Goal: Transaction & Acquisition: Book appointment/travel/reservation

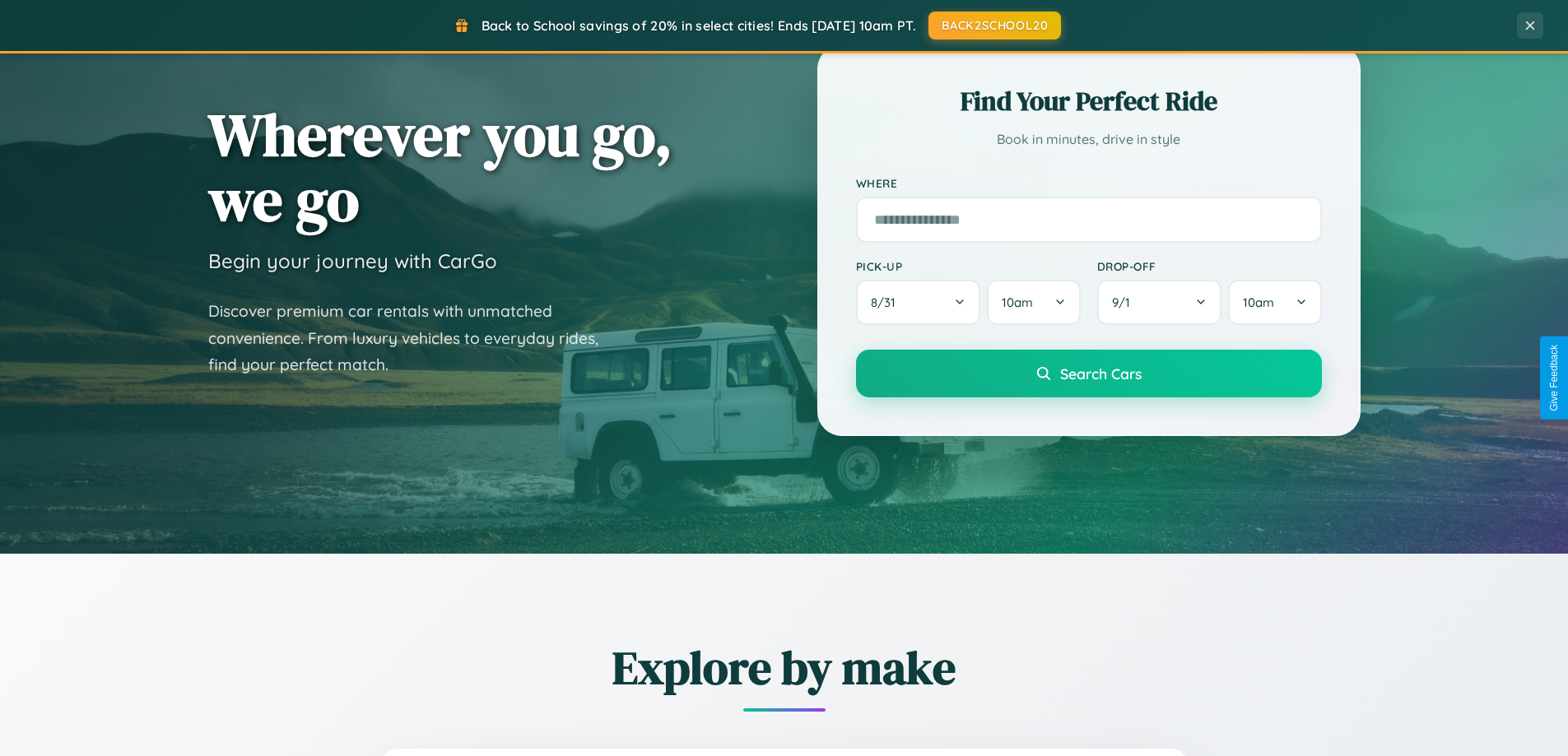
scroll to position [1133, 0]
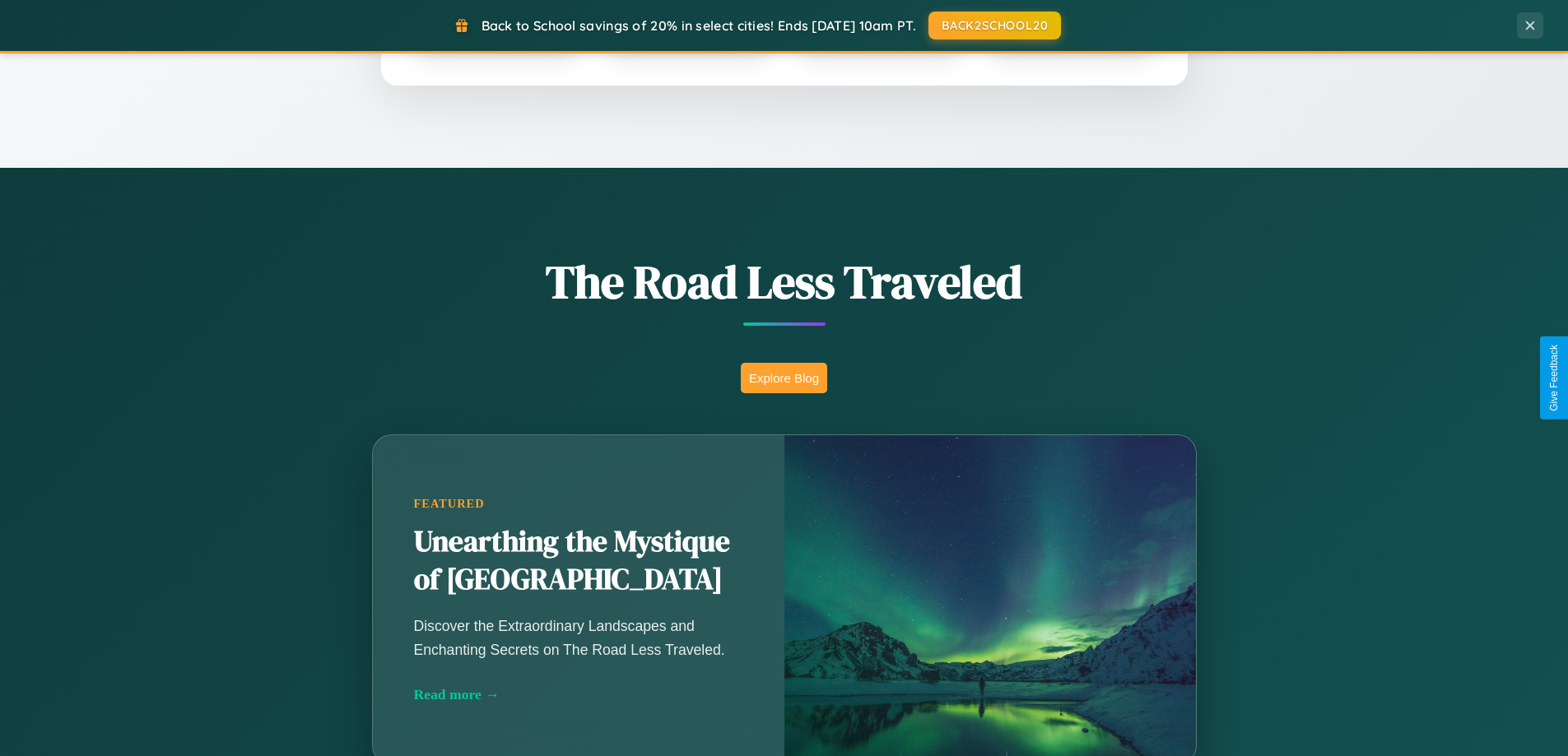
click at [784, 378] on button "Explore Blog" at bounding box center [784, 378] width 87 height 30
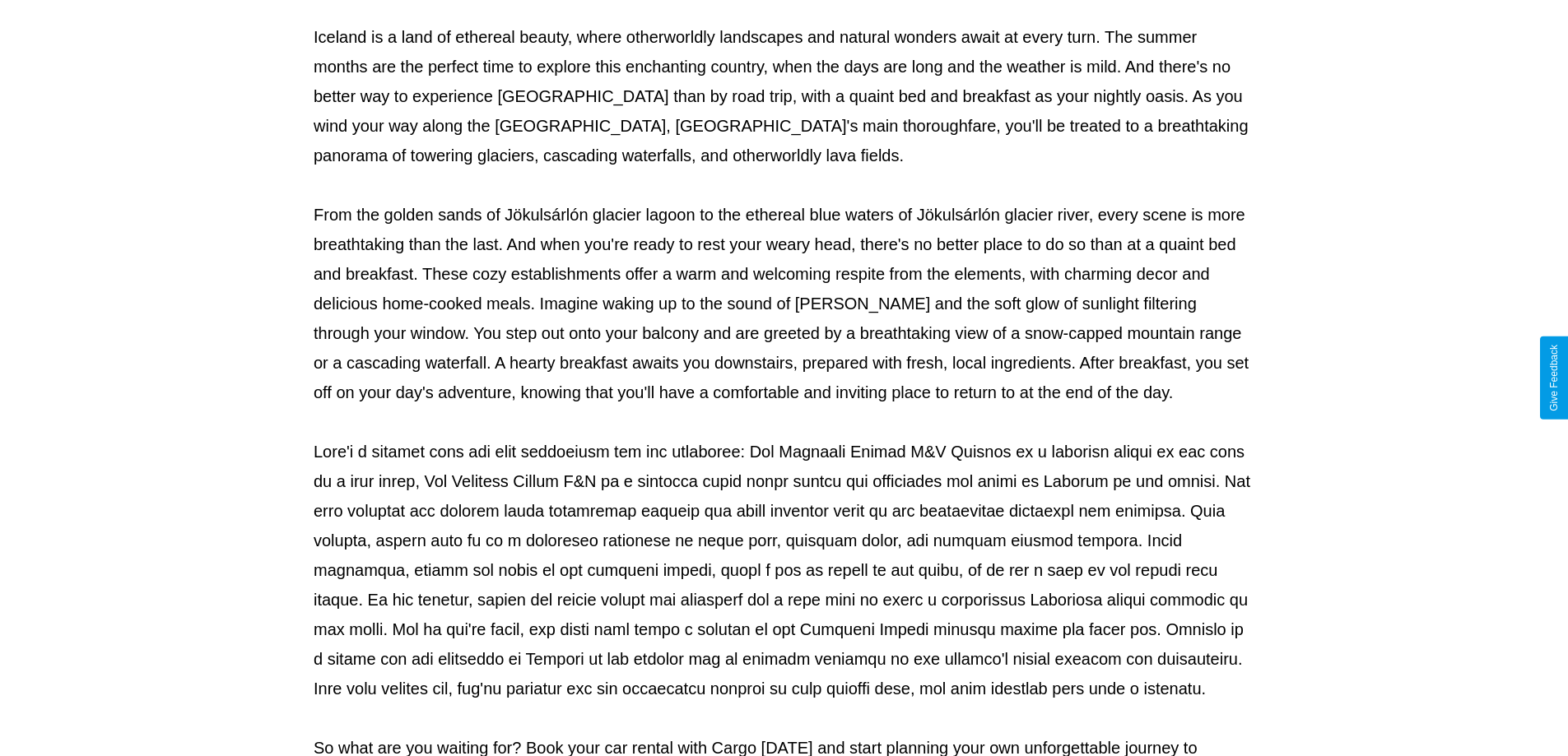
scroll to position [532, 0]
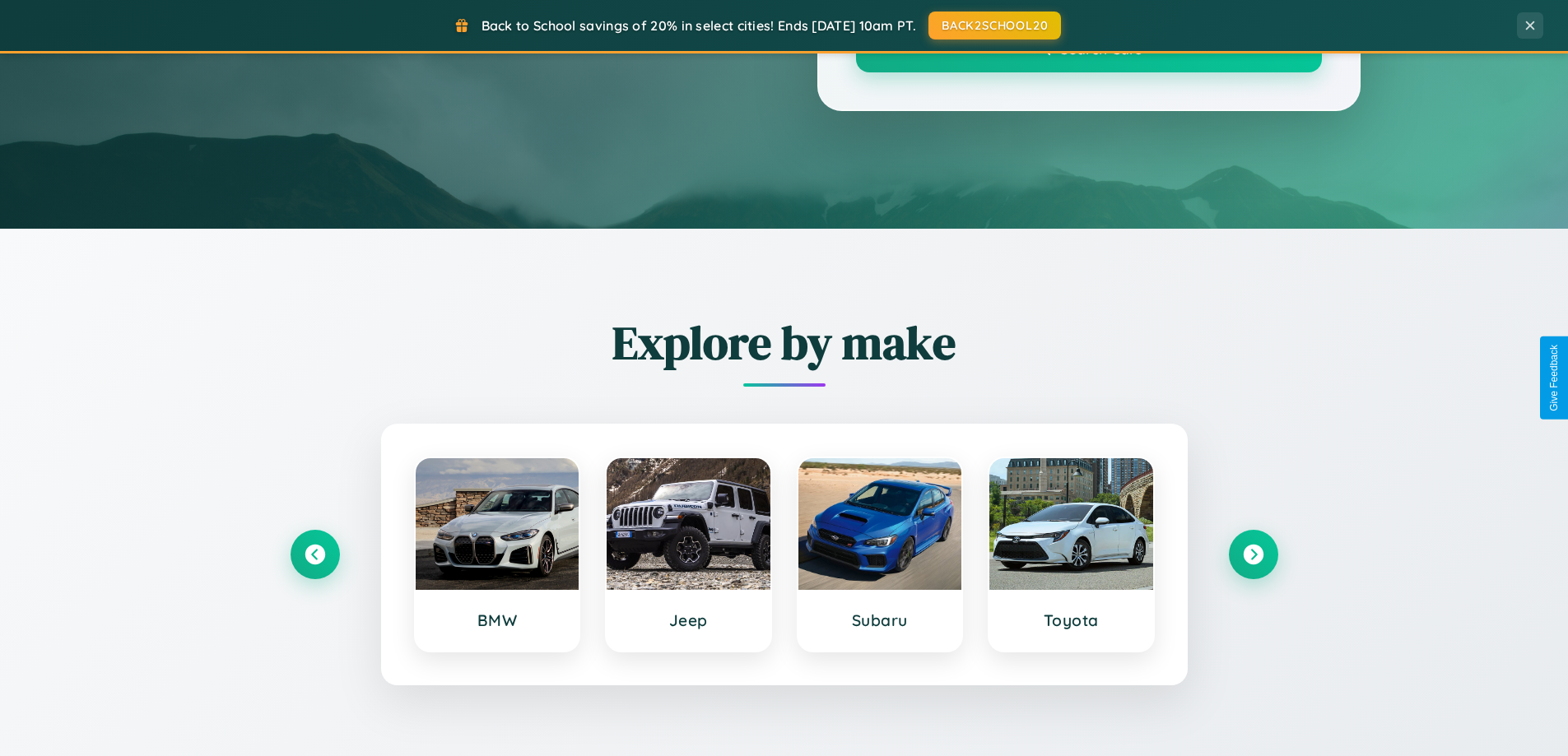
scroll to position [1133, 0]
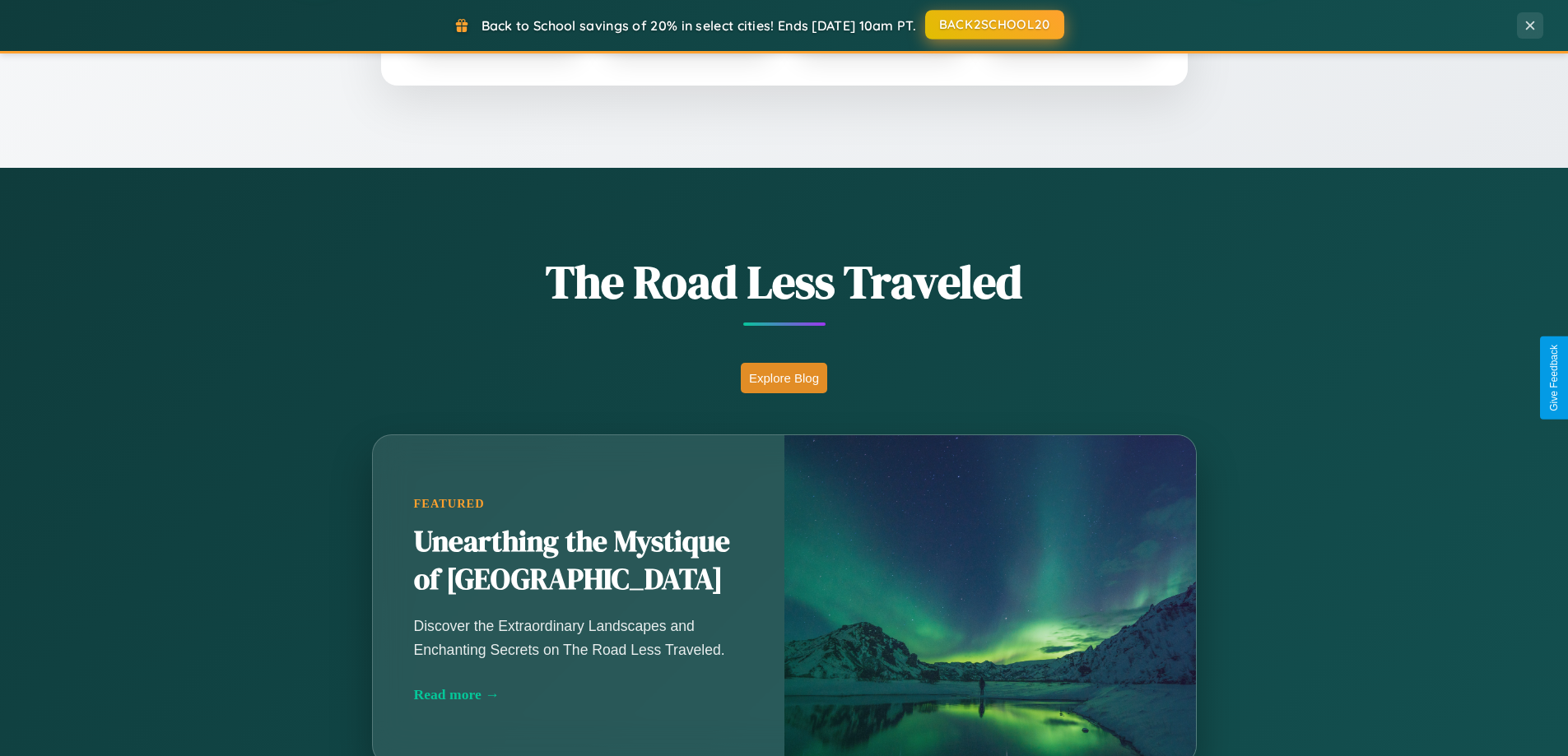
click at [994, 25] on button "BACK2SCHOOL20" at bounding box center [994, 25] width 139 height 30
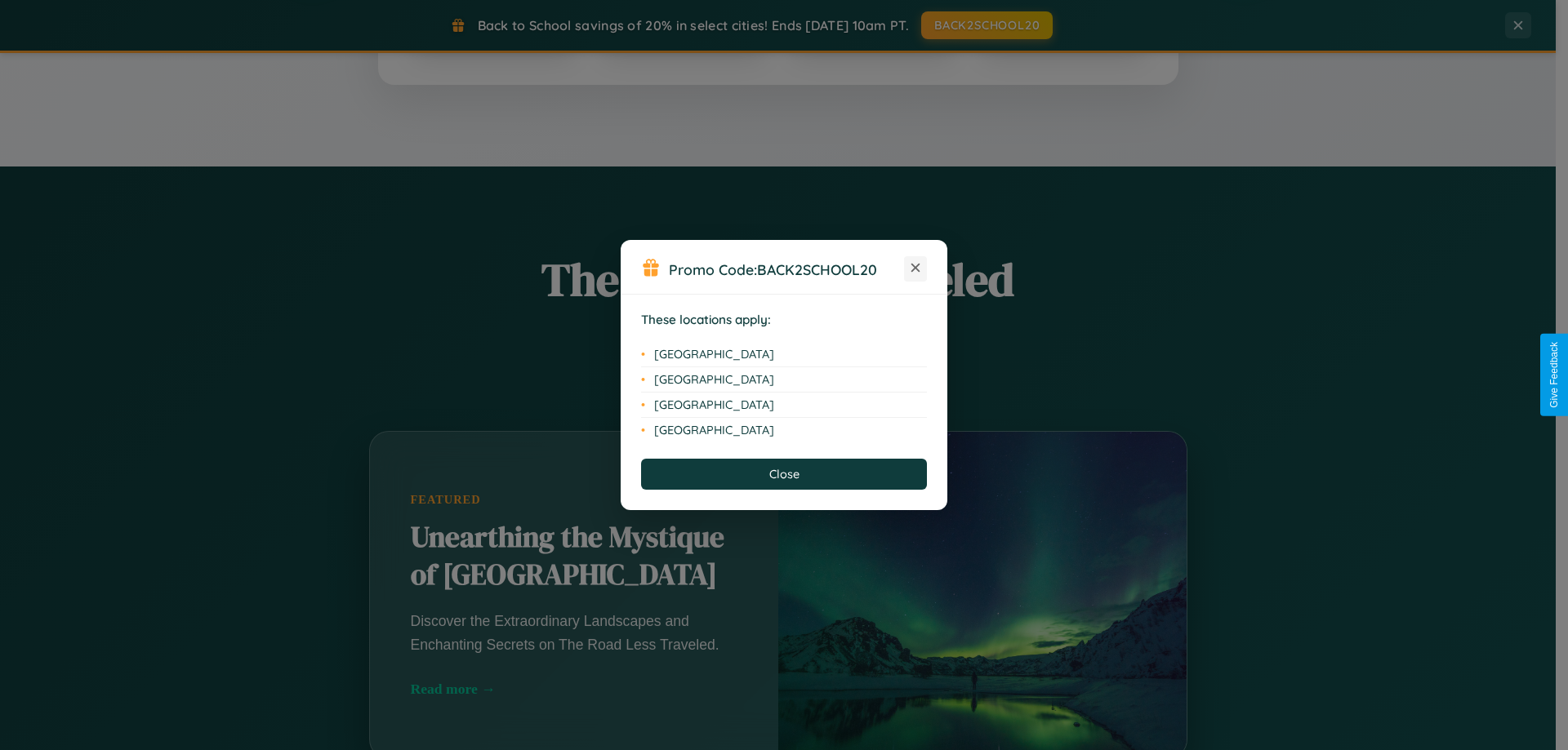
click at [915, 268] on icon at bounding box center [915, 268] width 9 height 9
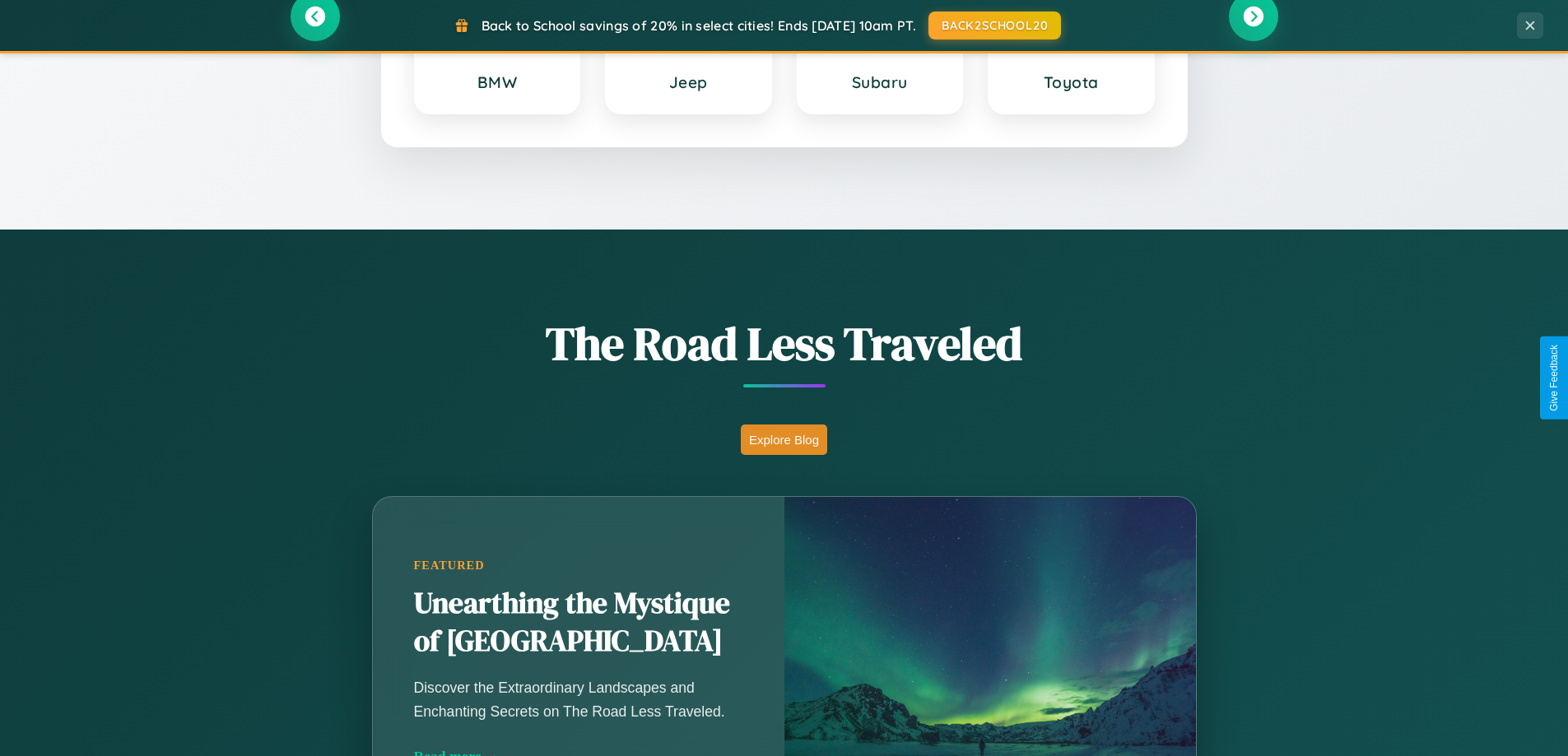
scroll to position [710, 0]
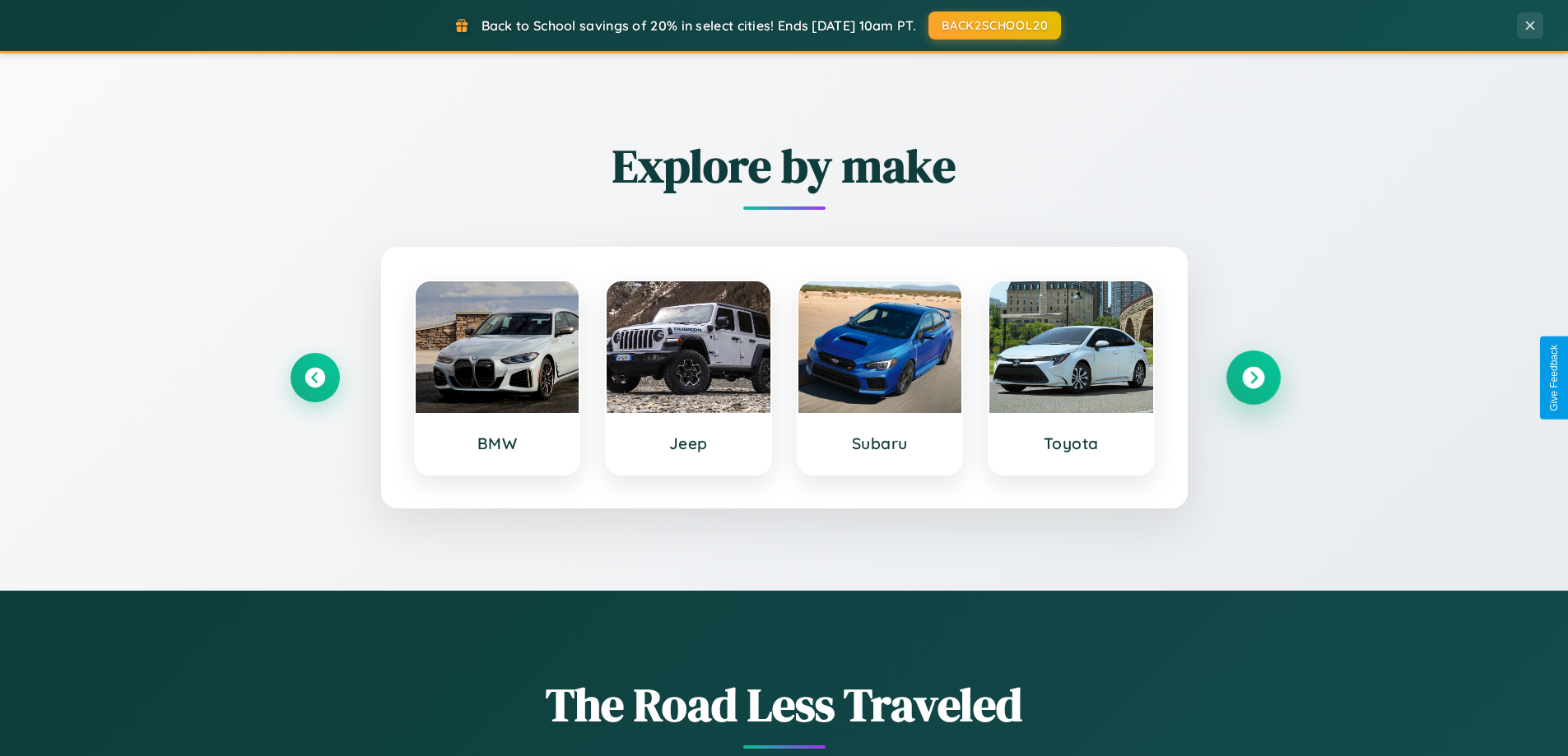
click at [1253, 378] on icon at bounding box center [1253, 378] width 22 height 22
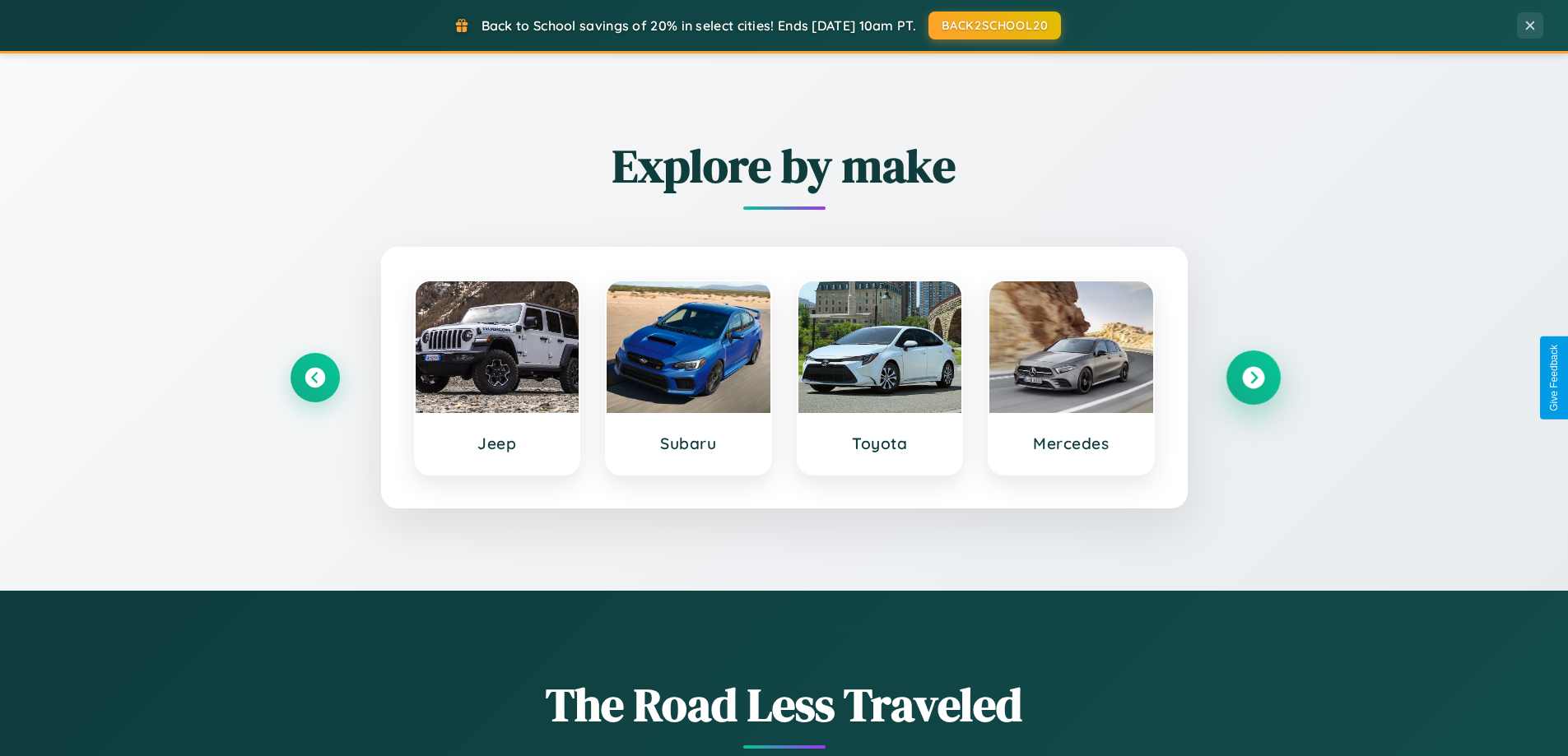
click at [1253, 378] on icon at bounding box center [1253, 378] width 22 height 22
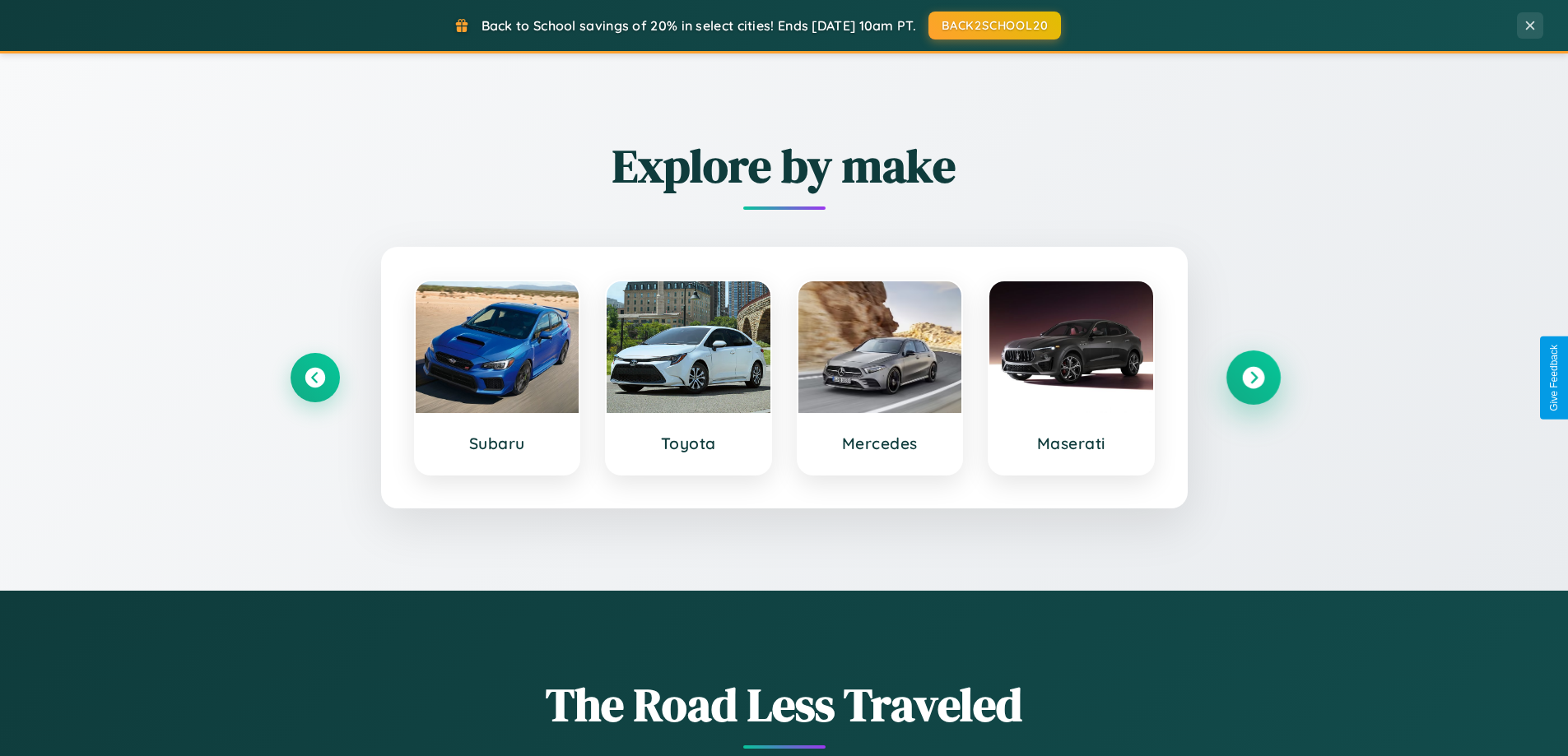
click at [1253, 378] on icon at bounding box center [1253, 378] width 22 height 22
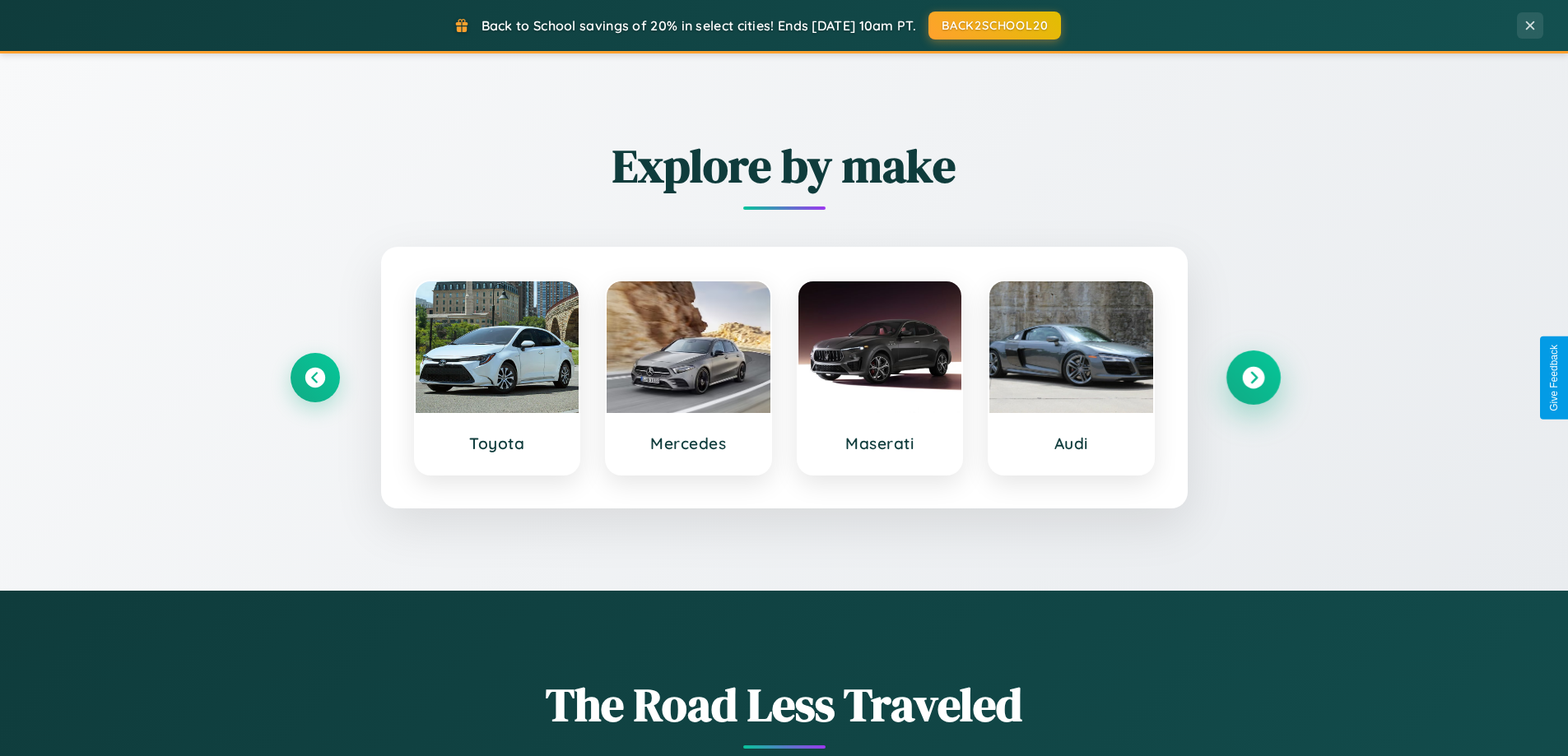
click at [1253, 378] on icon at bounding box center [1253, 378] width 22 height 22
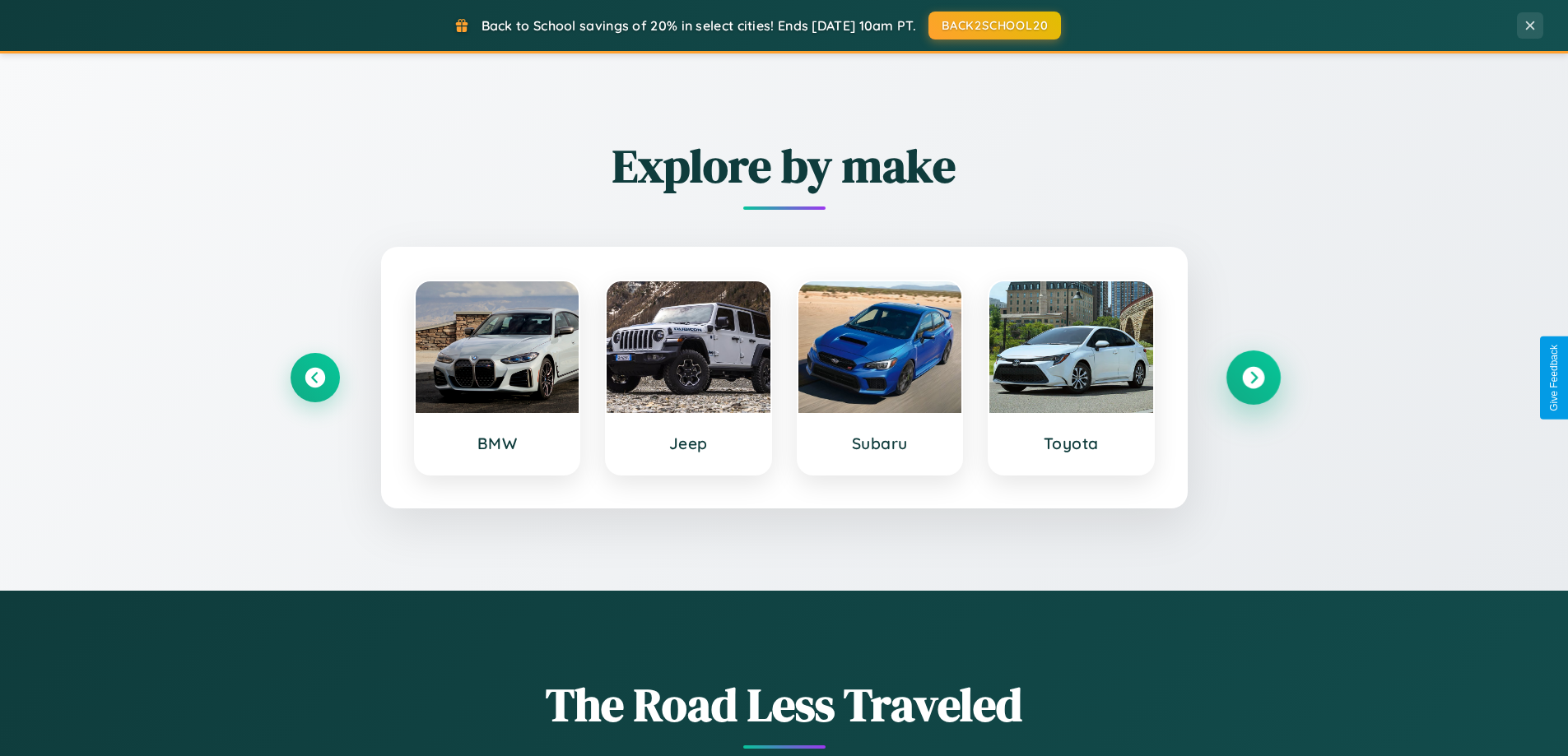
click at [1253, 378] on icon at bounding box center [1253, 378] width 22 height 22
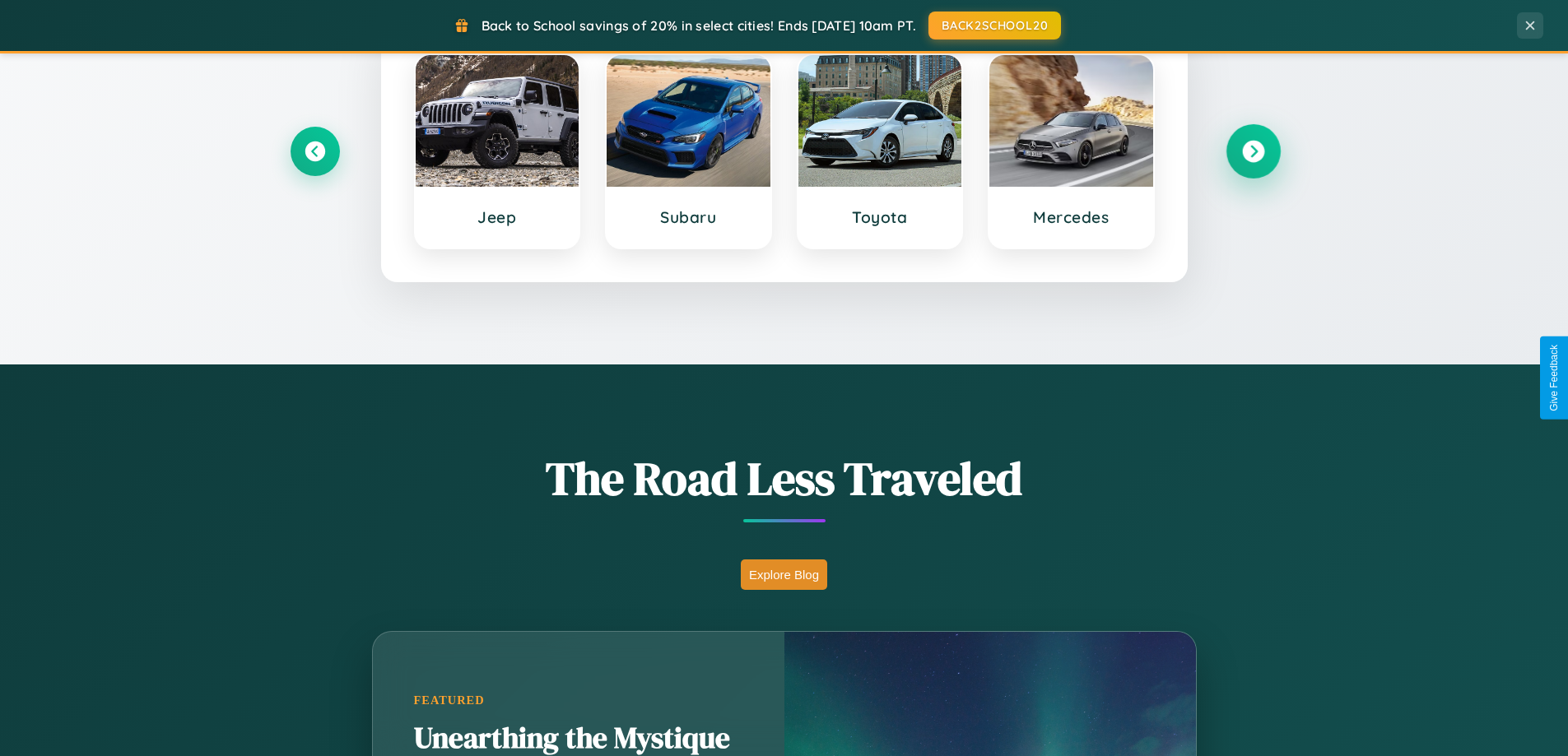
scroll to position [2645, 0]
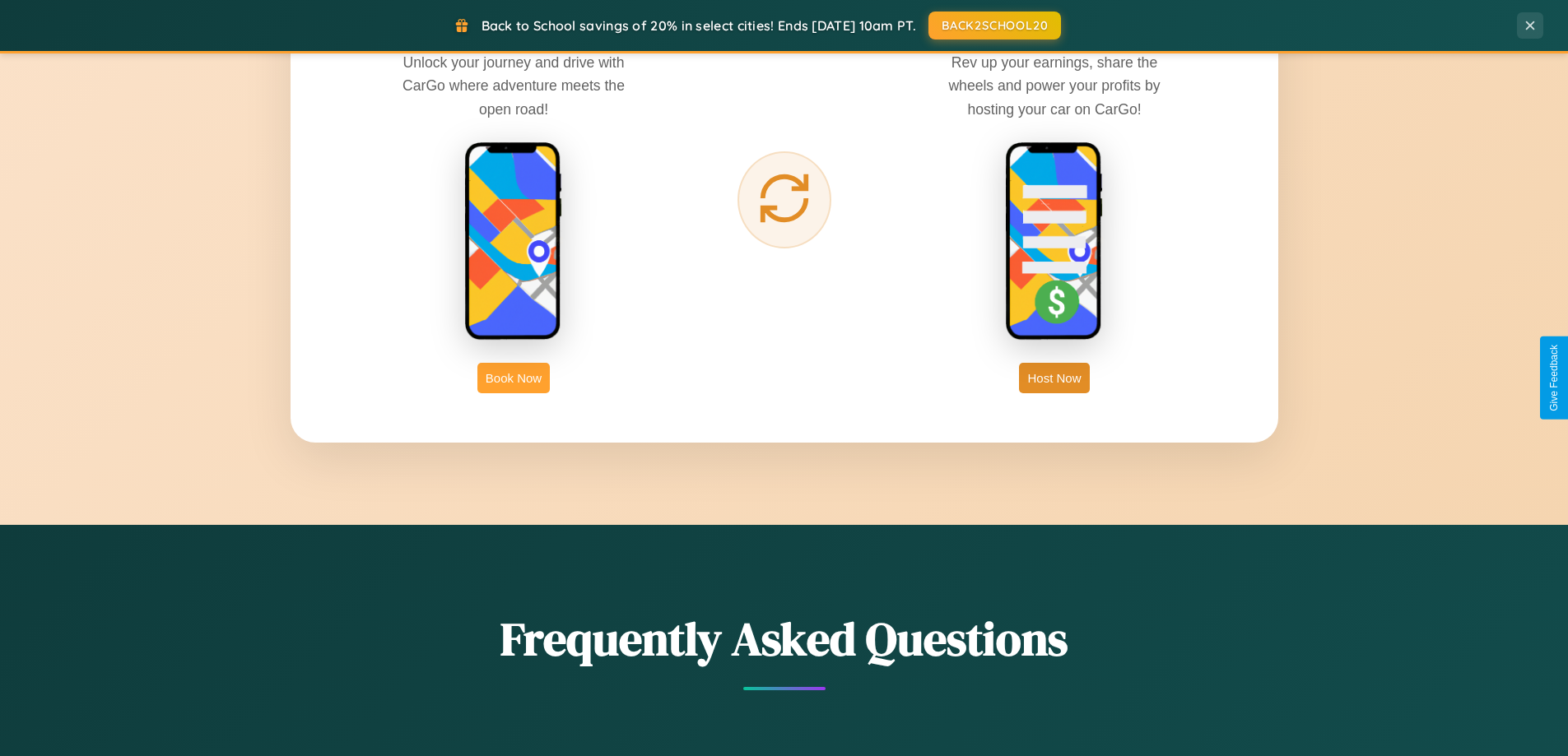
click at [513, 378] on button "Book Now" at bounding box center [513, 378] width 73 height 30
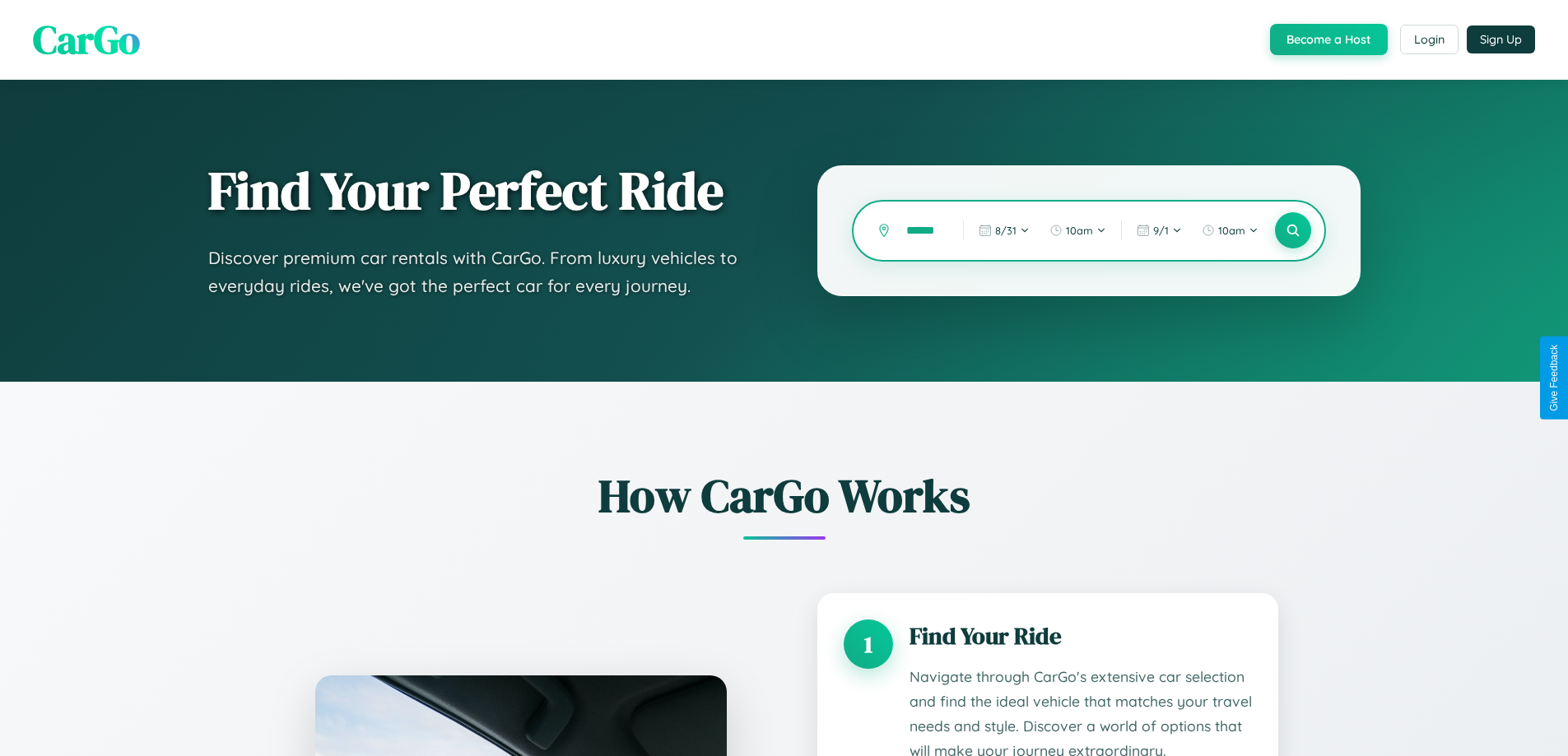
scroll to position [0, 4]
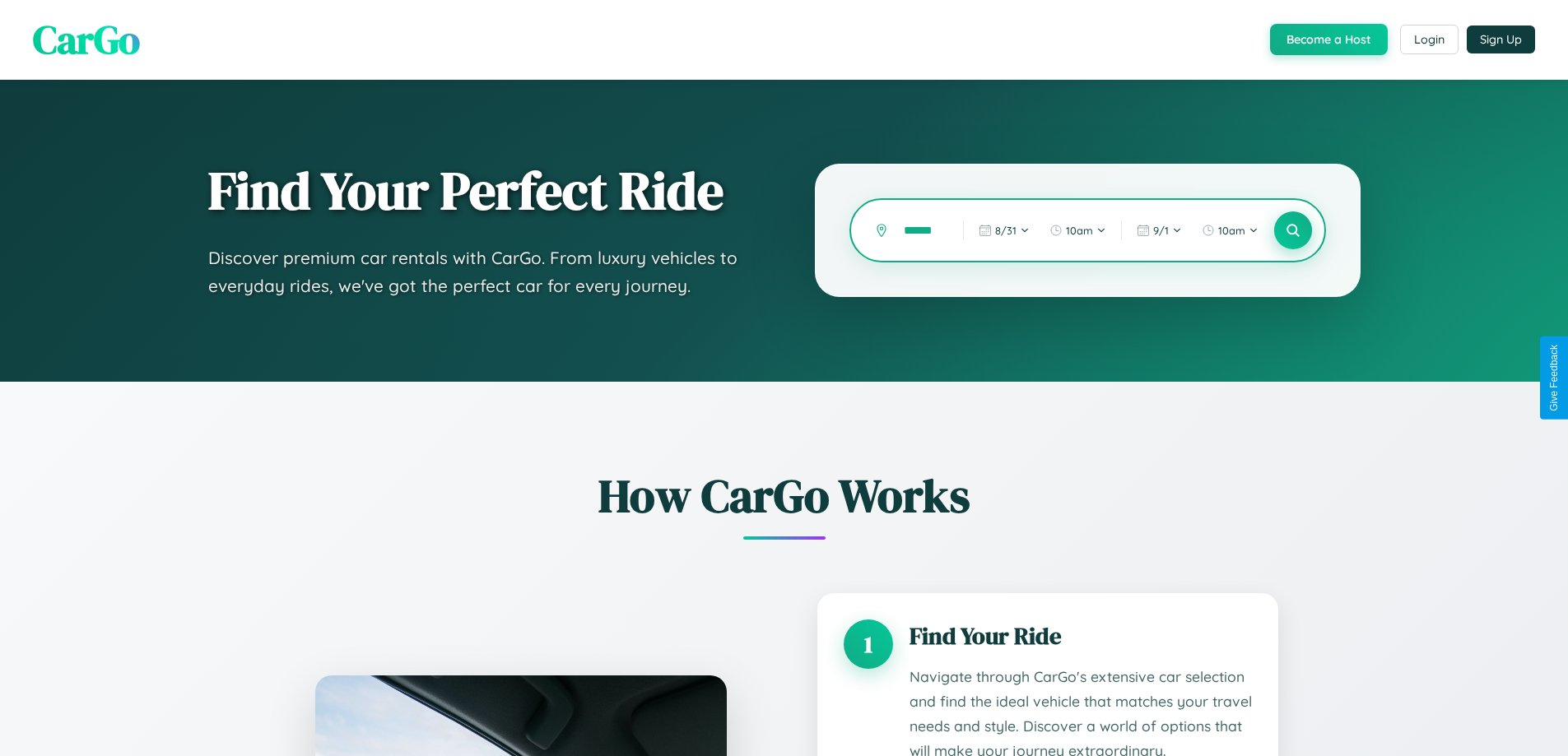
type input "******"
click at [1292, 231] on icon at bounding box center [1293, 231] width 16 height 16
